Goal: Information Seeking & Learning: Compare options

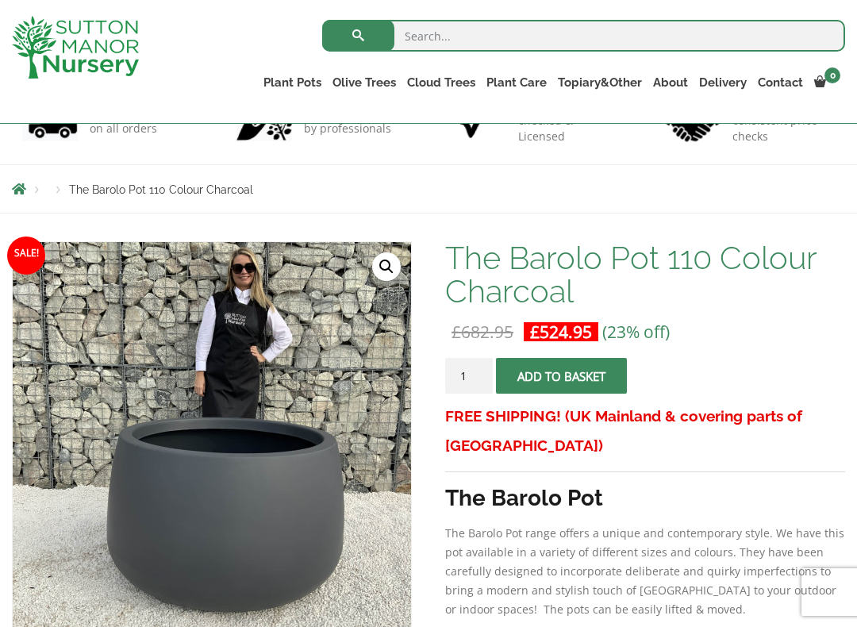
click at [790, 379] on form "The Barolo Pot 110 Colour Charcoal quantity 1 Add to basket" at bounding box center [645, 380] width 400 height 44
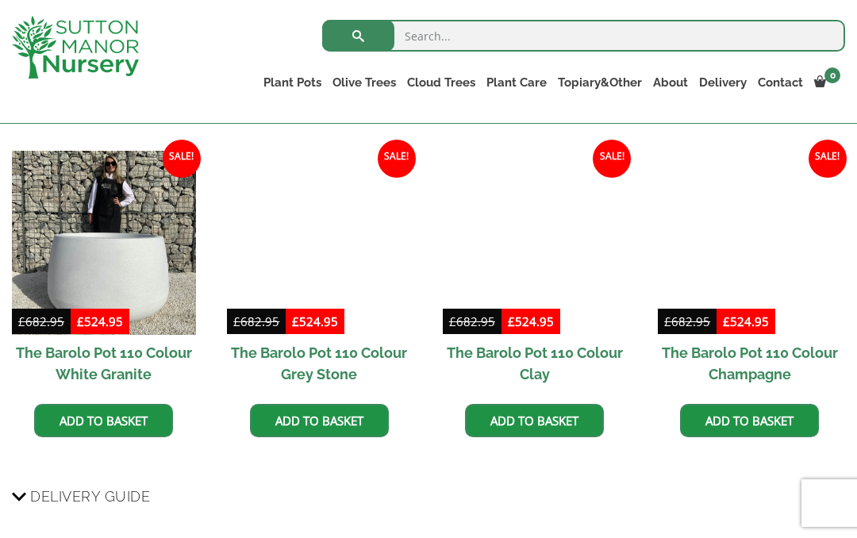
scroll to position [1274, 0]
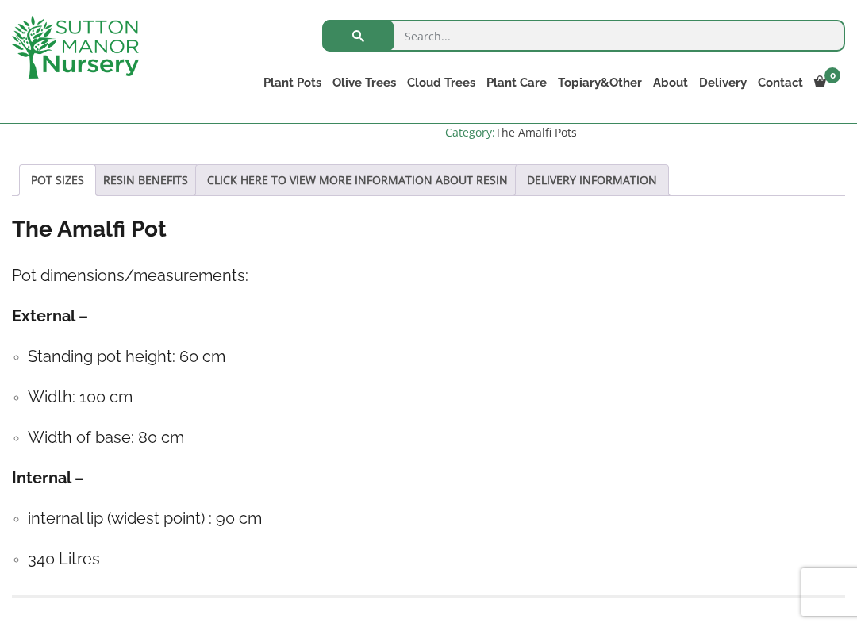
scroll to position [843, 0]
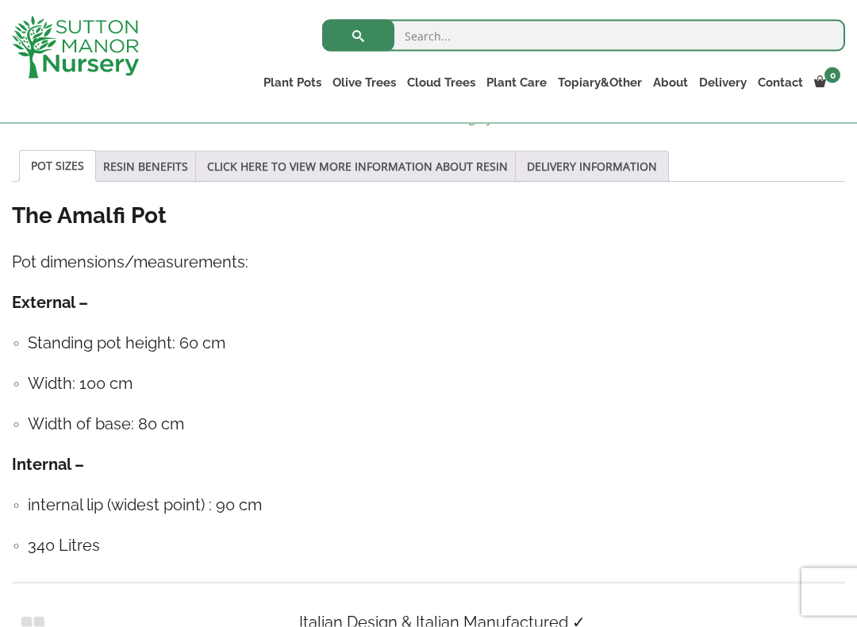
click at [521, 329] on div "The Amalfi Pot Pot dimensions/measurements: External – Standing pot height: 60 …" at bounding box center [428, 448] width 833 height 494
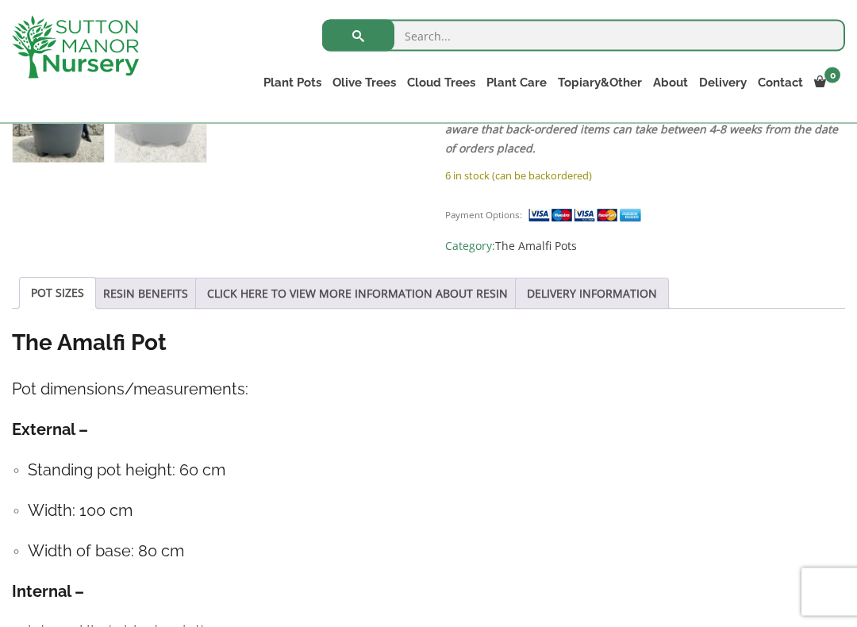
scroll to position [717, 0]
click at [617, 293] on link "DELIVERY INFORMATION" at bounding box center [592, 293] width 130 height 30
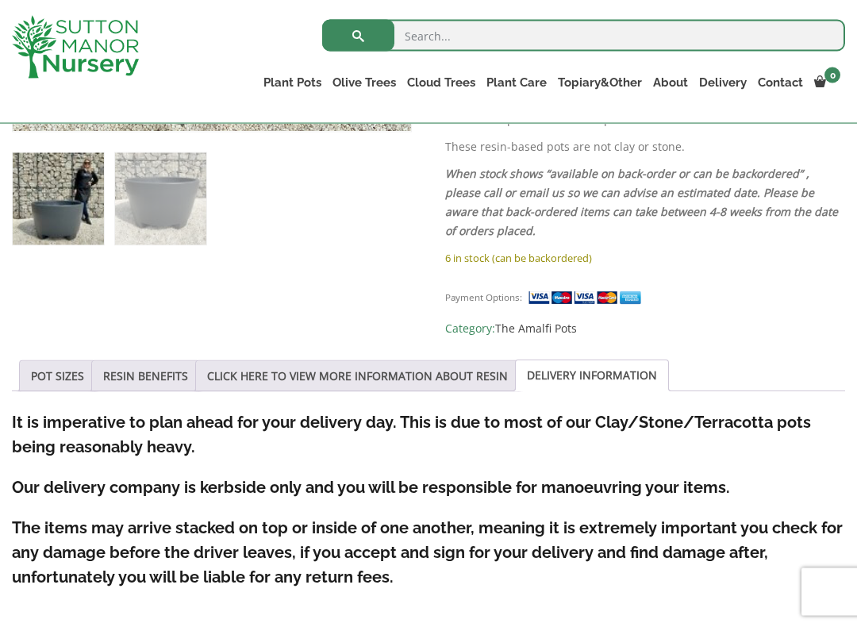
scroll to position [635, 0]
click at [140, 379] on link "RESIN BENEFITS" at bounding box center [145, 375] width 85 height 30
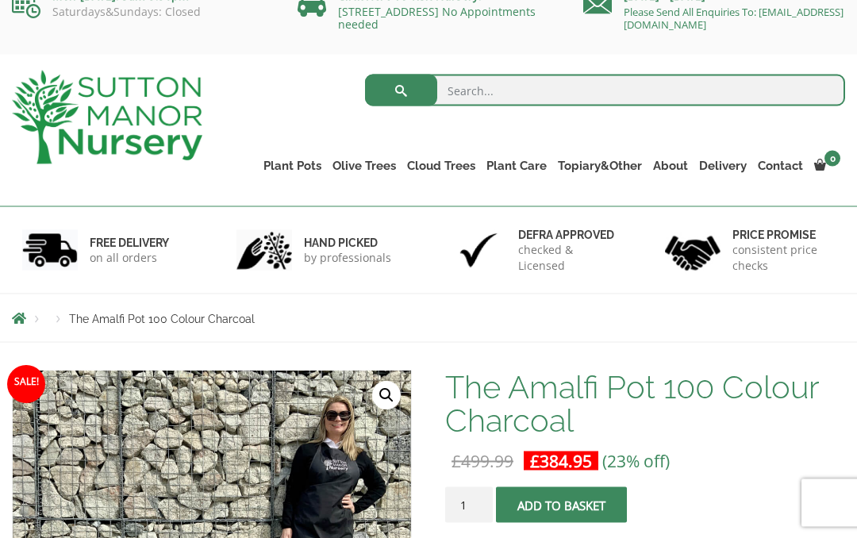
scroll to position [0, 0]
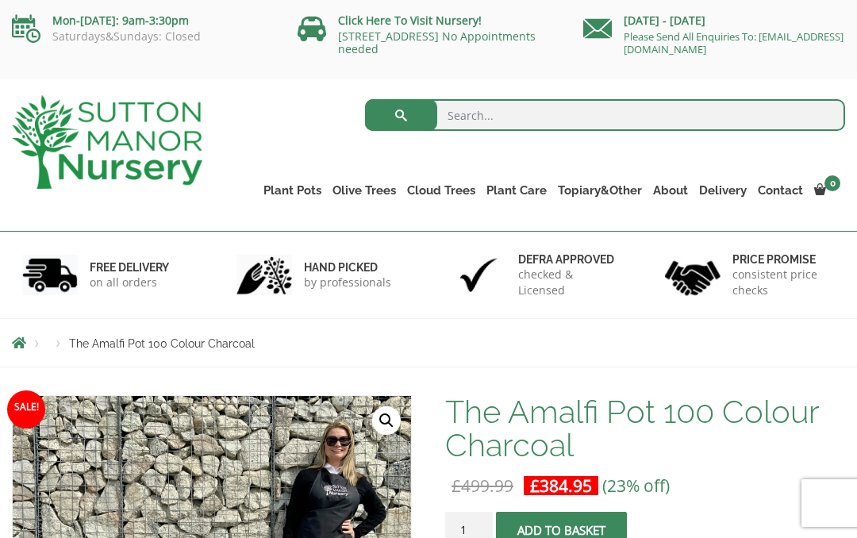
click at [0, 0] on link "Gnarled Olive Trees (Bella Range)" at bounding box center [0, 0] width 0 height 0
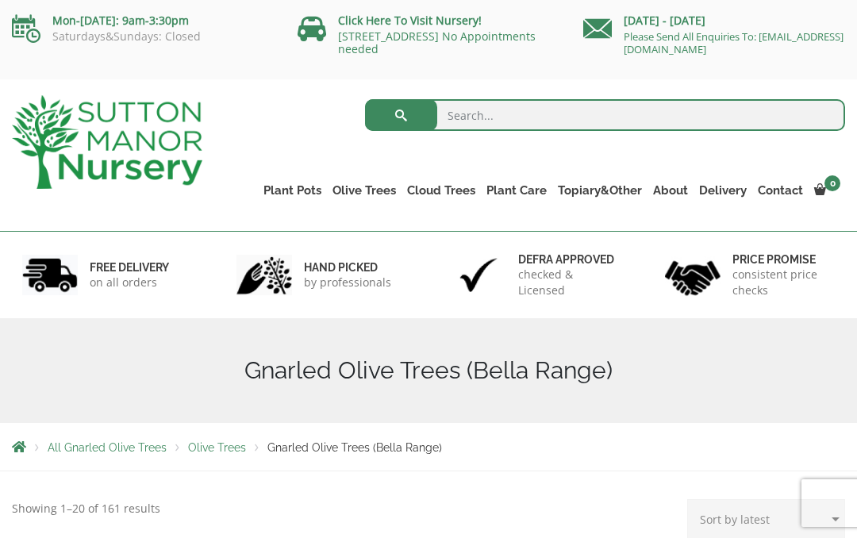
click at [0, 0] on link "Gnarled Olive Trees (Grande Range)" at bounding box center [0, 0] width 0 height 0
click at [0, 0] on link "Gnarled Olive Trees (Bella Range)" at bounding box center [0, 0] width 0 height 0
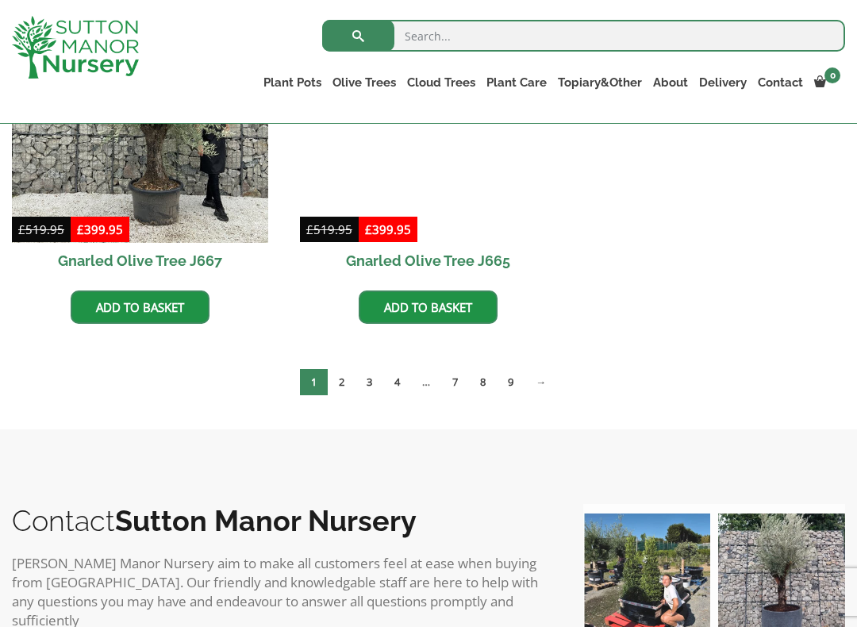
scroll to position [1296, 0]
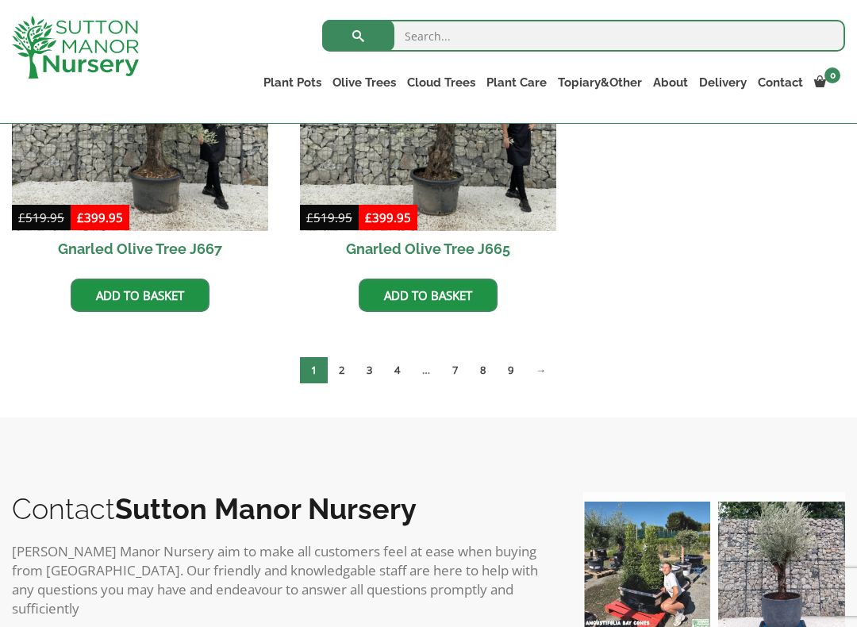
click at [344, 368] on link "2" at bounding box center [342, 370] width 28 height 26
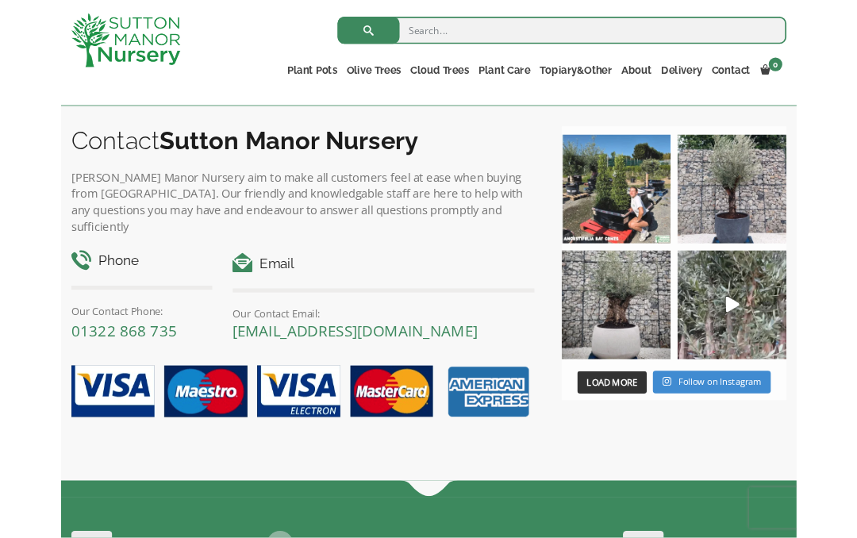
scroll to position [1622, 0]
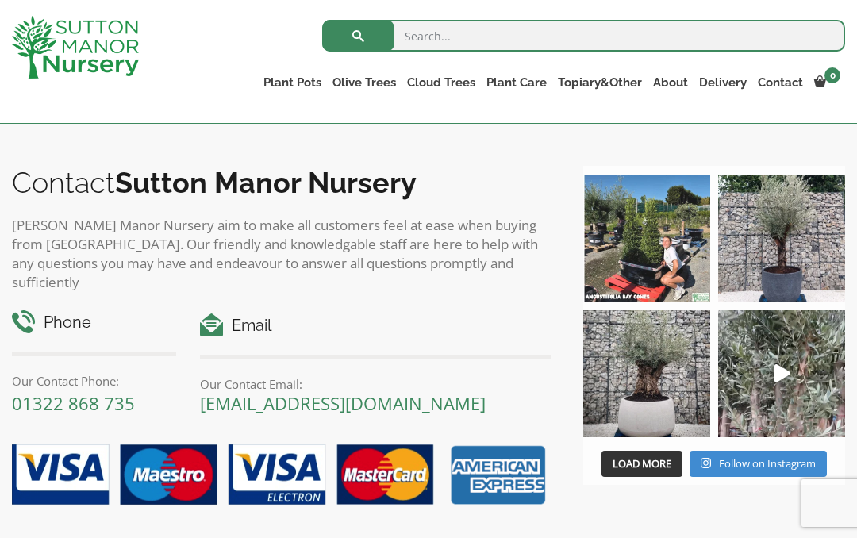
click at [654, 401] on img at bounding box center [646, 373] width 127 height 127
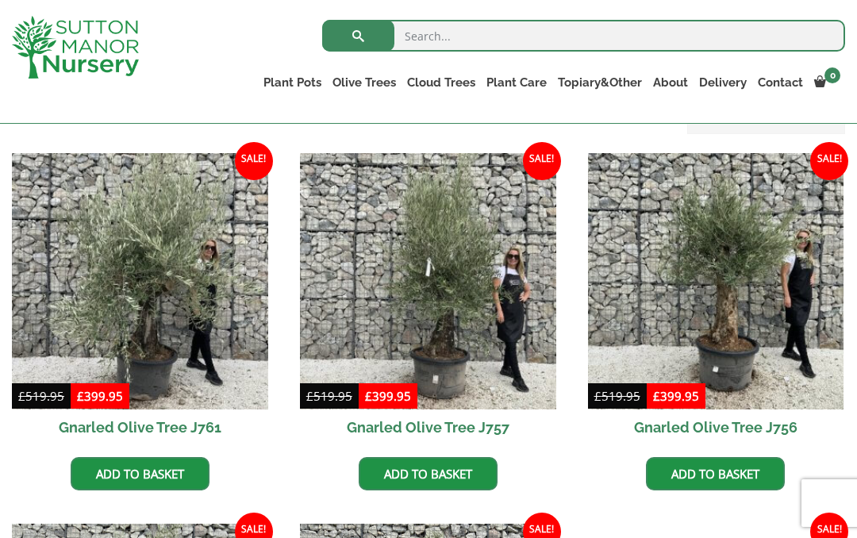
scroll to position [0, 0]
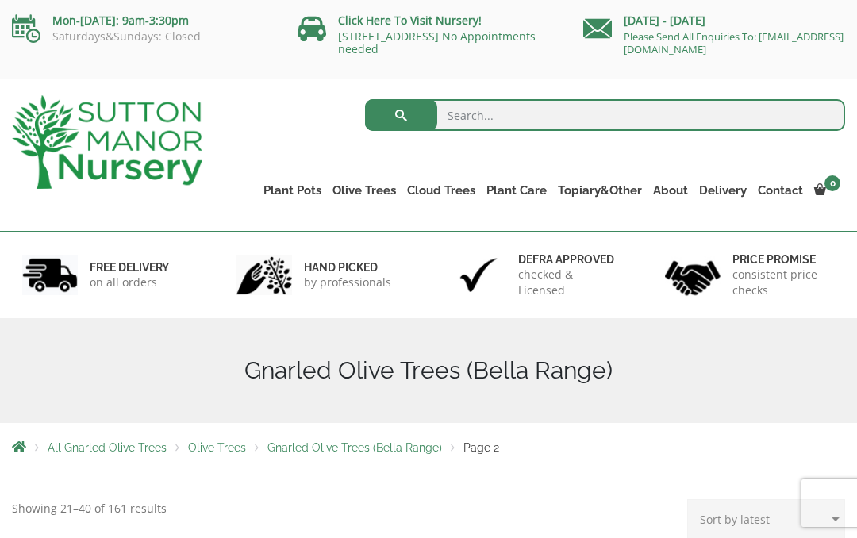
click at [0, 0] on link "The Amalfi Pots" at bounding box center [0, 0] width 0 height 0
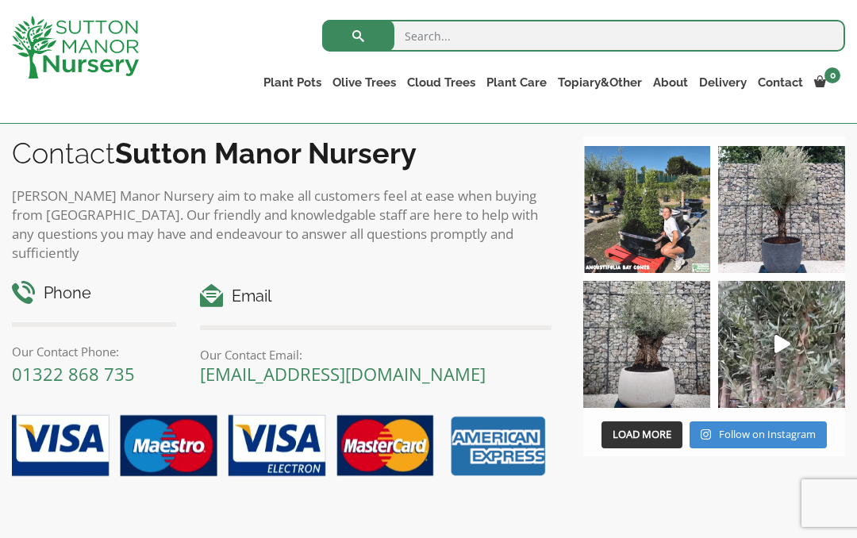
scroll to position [946, 0]
